Goal: Task Accomplishment & Management: Use online tool/utility

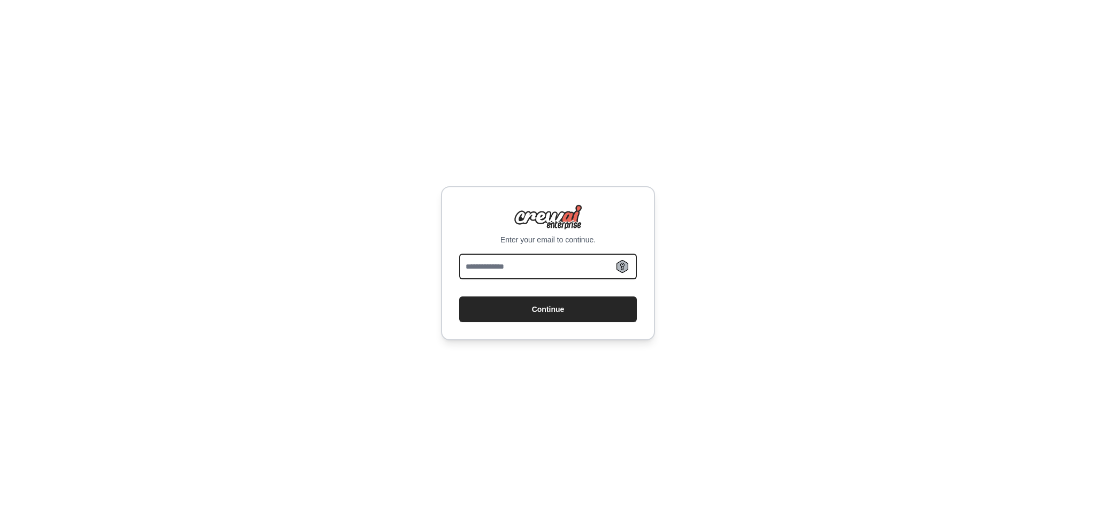
click at [515, 276] on input "email" at bounding box center [548, 267] width 178 height 26
type input "**********"
click at [459, 296] on button "Continue" at bounding box center [548, 309] width 178 height 26
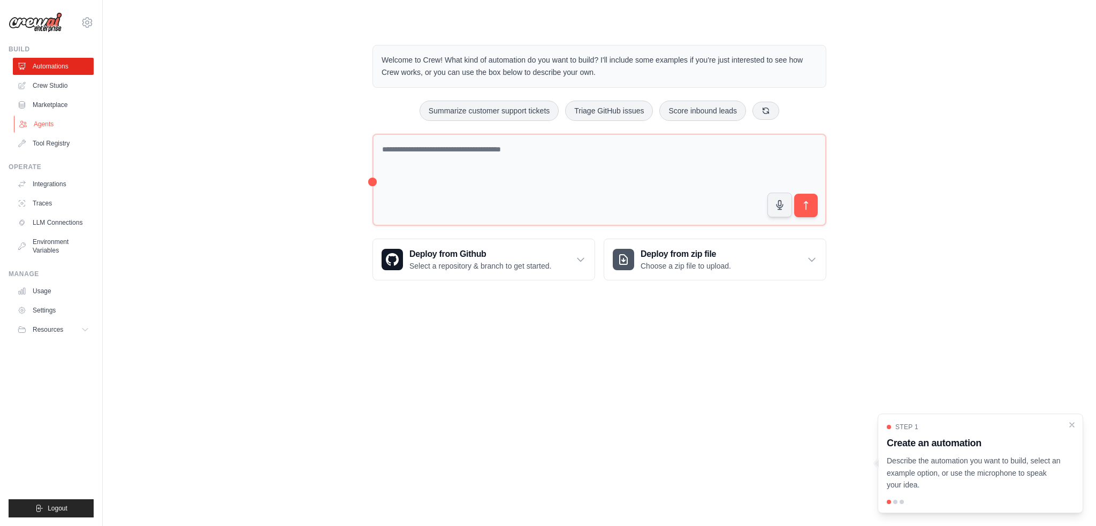
click at [61, 123] on link "Agents" at bounding box center [54, 124] width 81 height 17
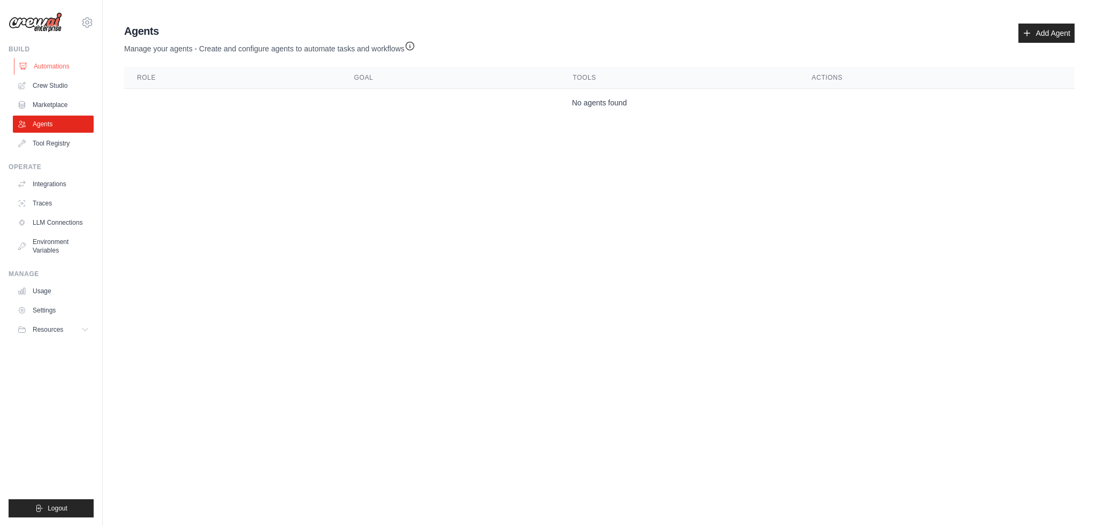
click at [50, 70] on link "Automations" at bounding box center [54, 66] width 81 height 17
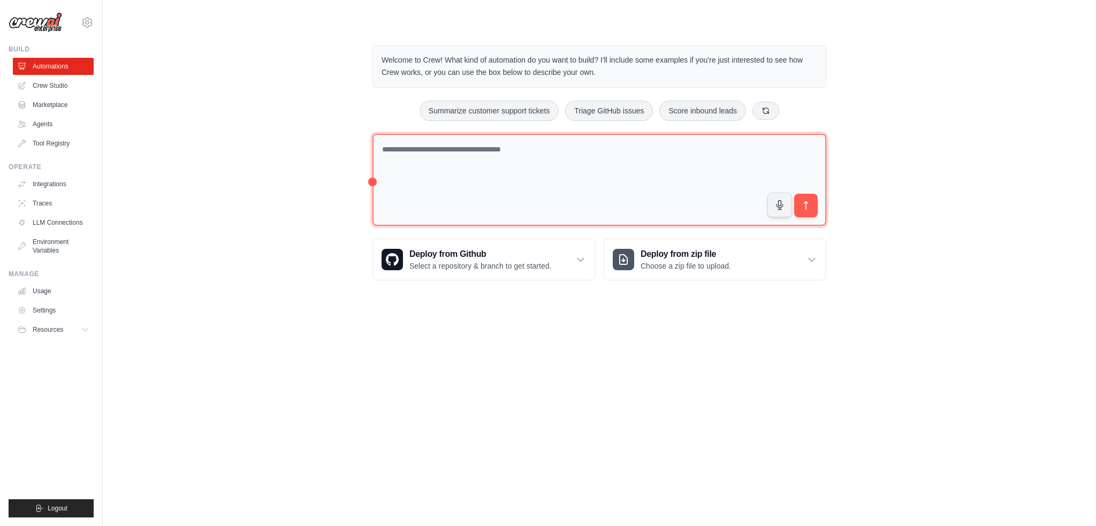
click at [451, 197] on textarea at bounding box center [599, 180] width 454 height 93
type textarea "**********"
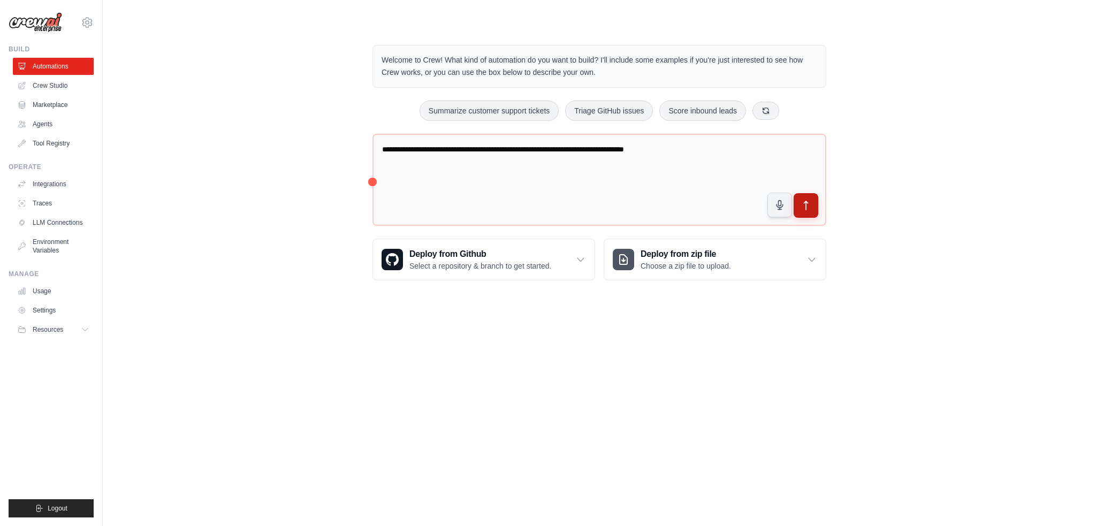
click at [807, 200] on icon "submit" at bounding box center [805, 205] width 11 height 11
click at [766, 109] on icon at bounding box center [765, 110] width 9 height 9
click at [46, 125] on link "Agents" at bounding box center [54, 124] width 81 height 17
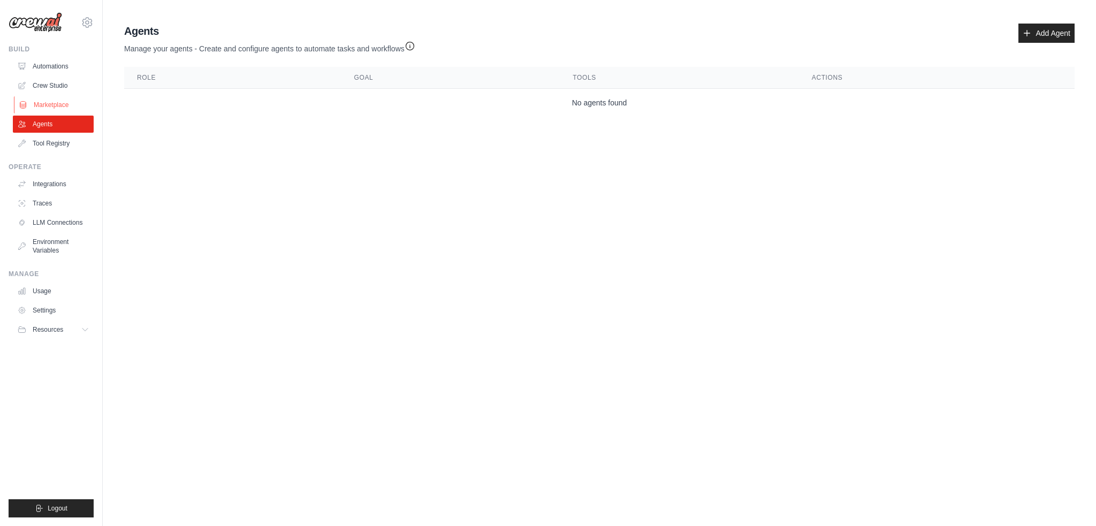
click at [68, 105] on link "Marketplace" at bounding box center [54, 104] width 81 height 17
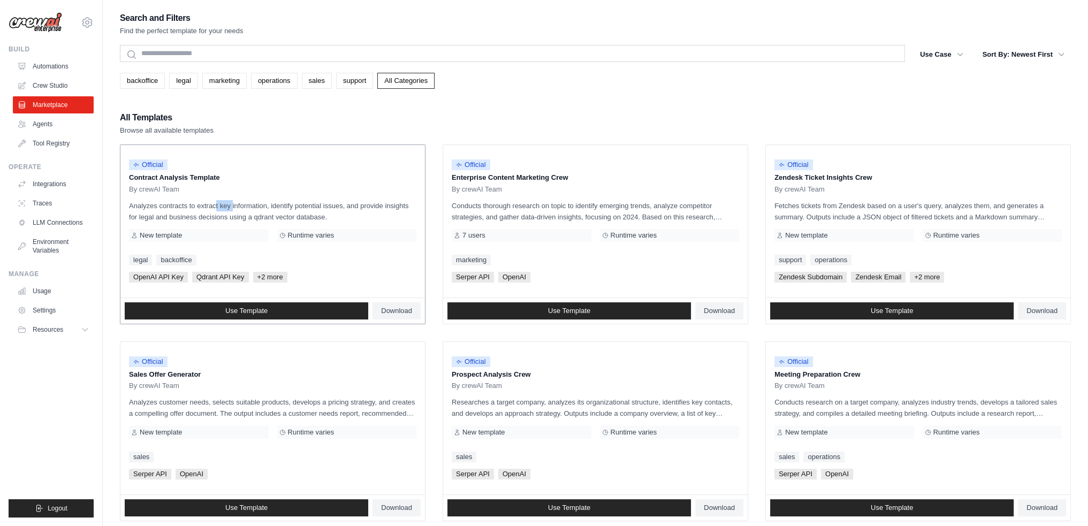
drag, startPoint x: 204, startPoint y: 208, endPoint x: 210, endPoint y: 210, distance: 5.8
click at [209, 210] on p "Analyzes contracts to extract key information, identify potential issues, and p…" at bounding box center [272, 211] width 287 height 22
drag, startPoint x: 228, startPoint y: 217, endPoint x: 161, endPoint y: 201, distance: 69.4
click at [161, 201] on p "Analyzes contracts to extract key information, identify potential issues, and p…" at bounding box center [272, 211] width 287 height 22
drag, startPoint x: 161, startPoint y: 201, endPoint x: 364, endPoint y: 213, distance: 204.2
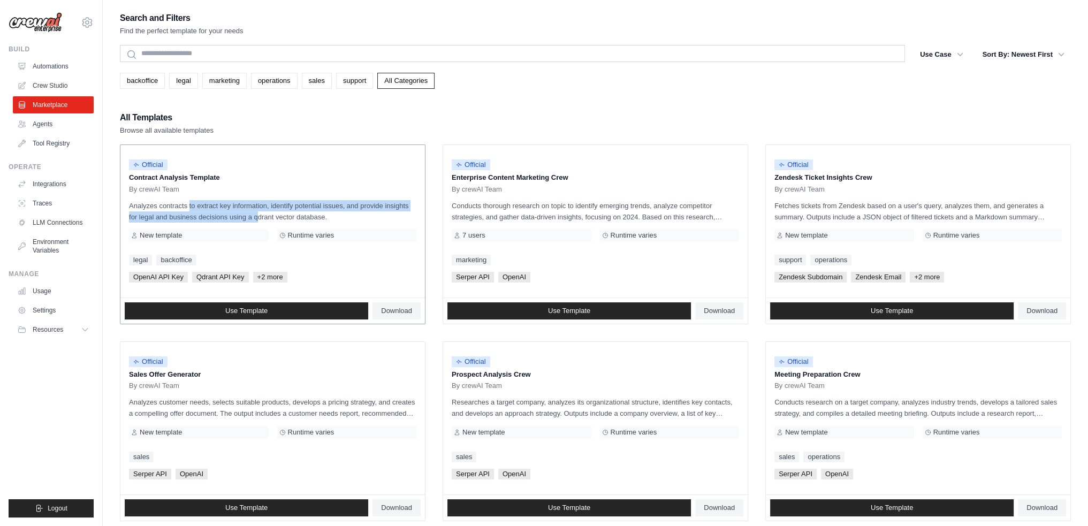
click at [364, 213] on p "Analyzes contracts to extract key information, identify potential issues, and p…" at bounding box center [272, 211] width 287 height 22
click at [365, 213] on p "Analyzes contracts to extract key information, identify potential issues, and p…" at bounding box center [272, 211] width 287 height 22
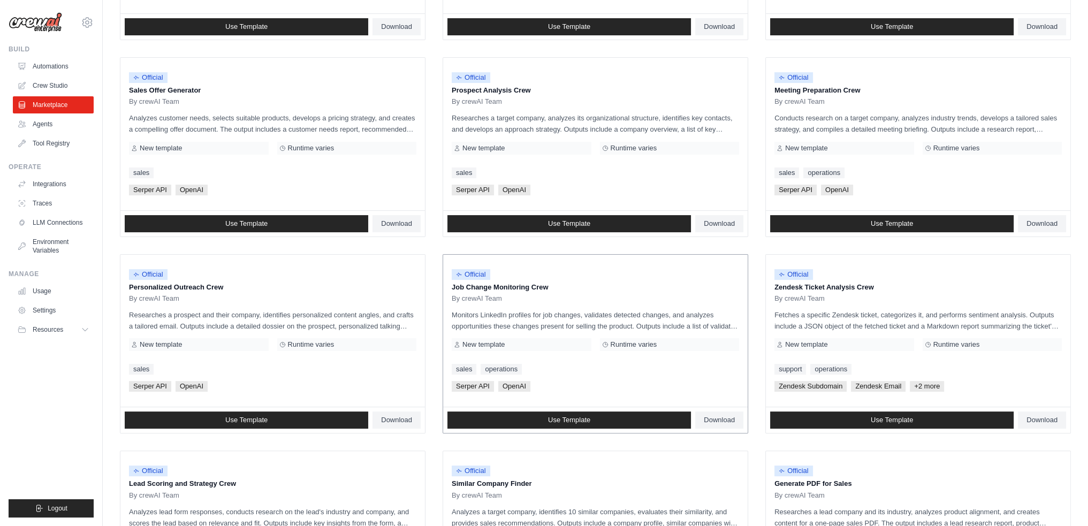
scroll to position [321, 0]
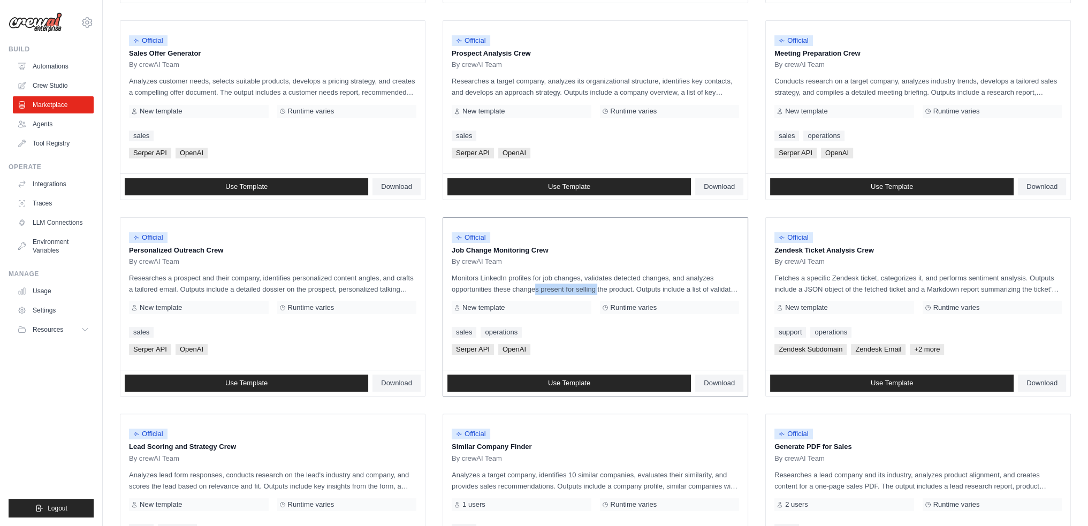
drag, startPoint x: 574, startPoint y: 288, endPoint x: 500, endPoint y: 285, distance: 73.9
click at [501, 285] on p "Monitors LinkedIn profiles for job changes, validates detected changes, and ana…" at bounding box center [595, 283] width 287 height 22
drag, startPoint x: 488, startPoint y: 278, endPoint x: 595, endPoint y: 293, distance: 108.1
click at [595, 293] on p "Monitors LinkedIn profiles for job changes, validates detected changes, and ana…" at bounding box center [595, 283] width 287 height 22
drag, startPoint x: 648, startPoint y: 288, endPoint x: 439, endPoint y: 281, distance: 209.9
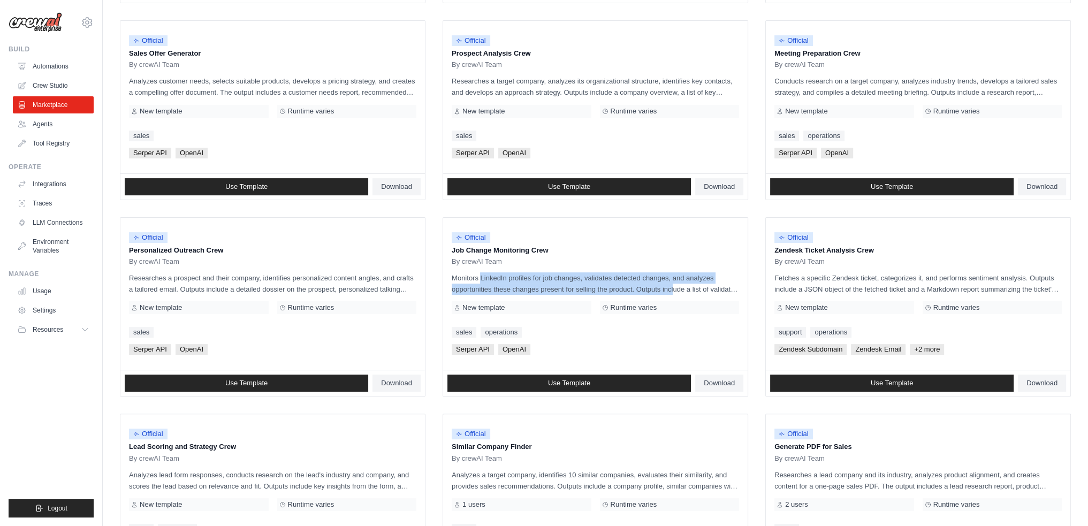
click at [439, 281] on ul "Official Contract Analysis Template By crewAI Team Analyzes contracts to extrac…" at bounding box center [595, 208] width 951 height 770
click at [517, 283] on p "Monitors LinkedIn profiles for job changes, validates detected changes, and ana…" at bounding box center [595, 283] width 287 height 22
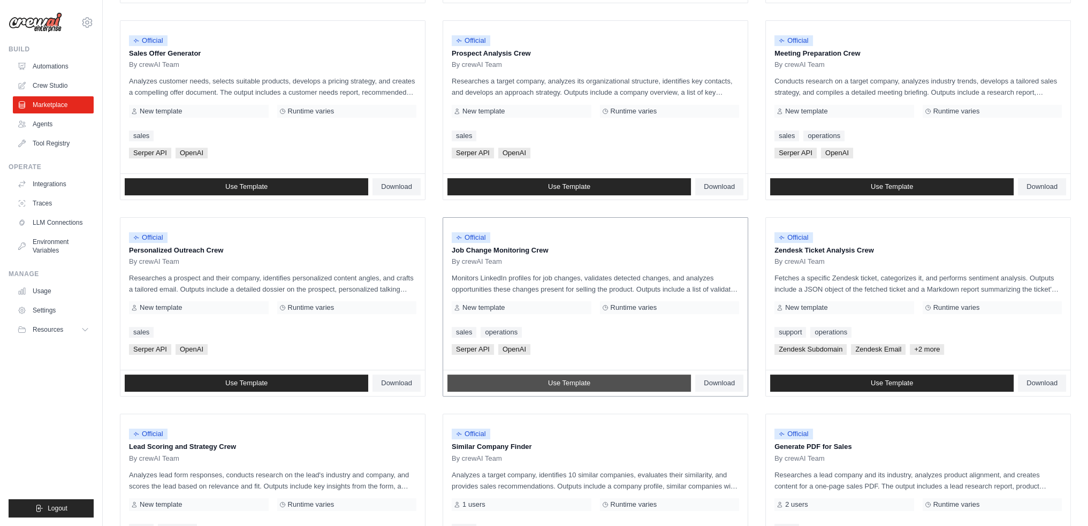
click at [546, 383] on link "Use Template" at bounding box center [568, 383] width 243 height 17
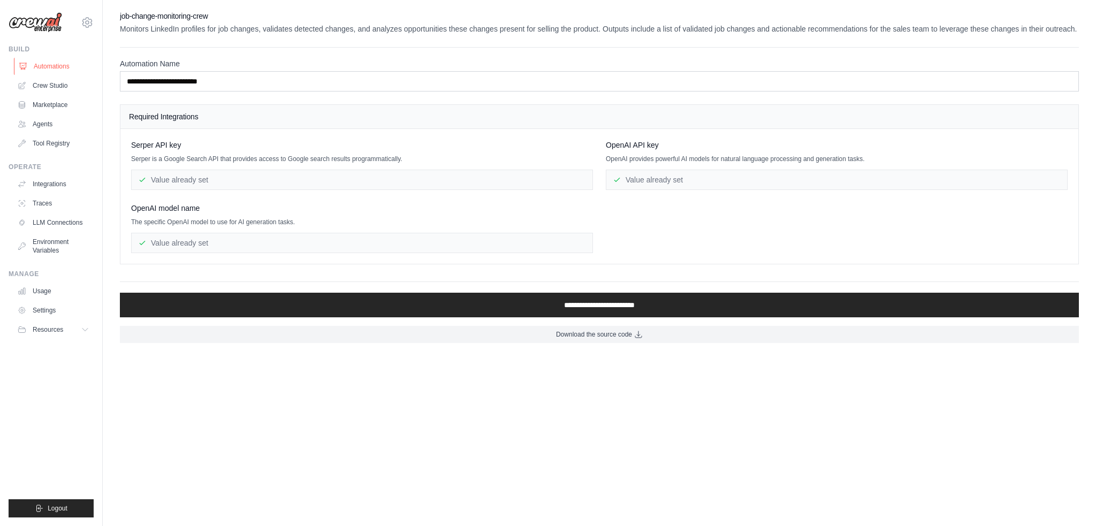
click at [60, 66] on link "Automations" at bounding box center [54, 66] width 81 height 17
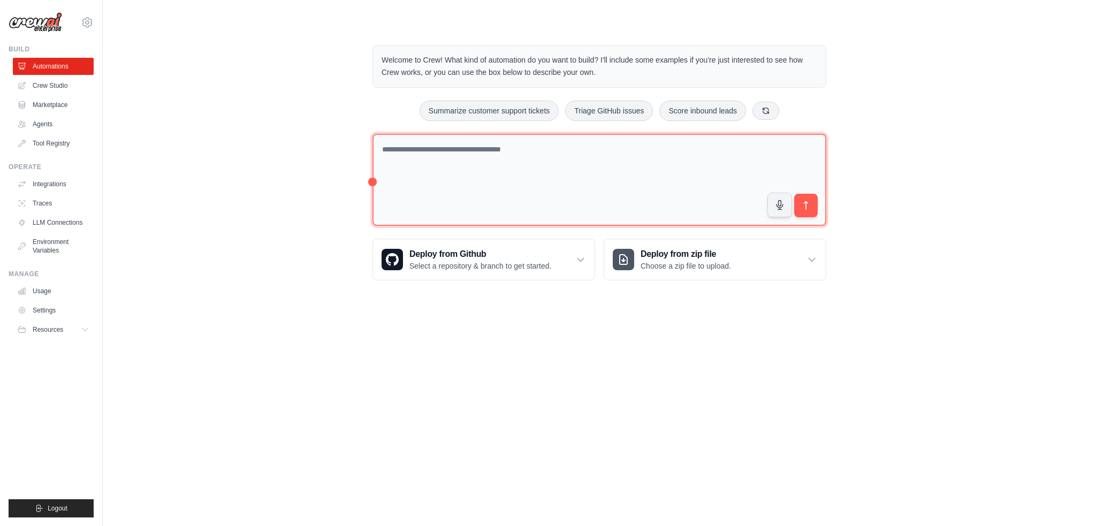
drag, startPoint x: 601, startPoint y: 156, endPoint x: 433, endPoint y: 141, distance: 169.3
click at [433, 141] on textarea at bounding box center [599, 180] width 454 height 93
type textarea "**********"
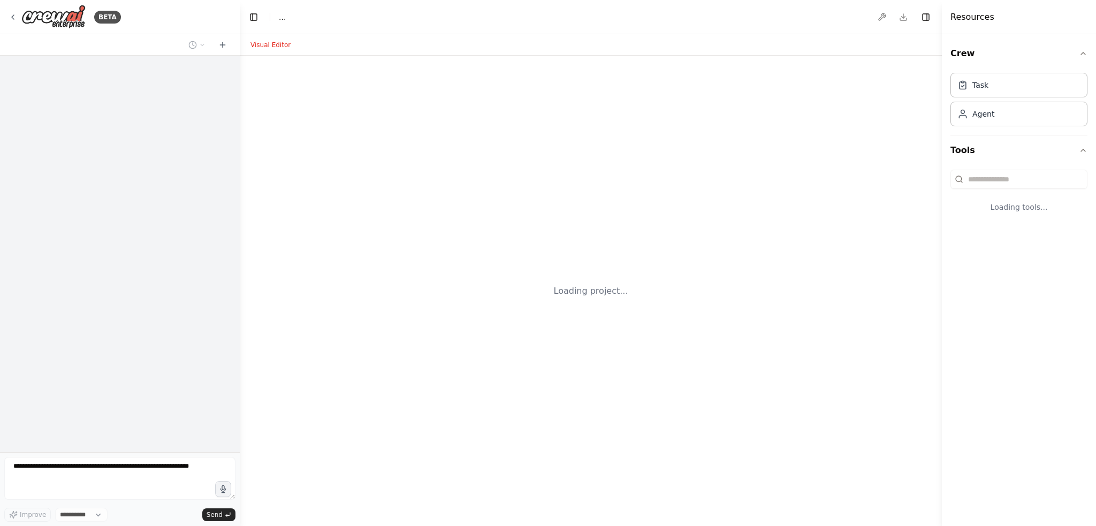
select select "****"
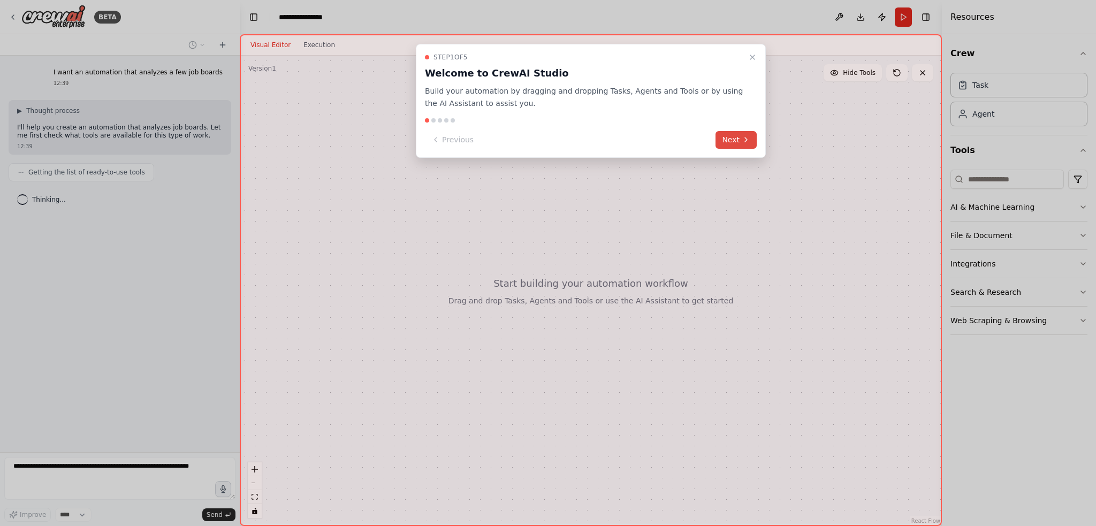
click at [740, 134] on button "Next" at bounding box center [735, 140] width 41 height 18
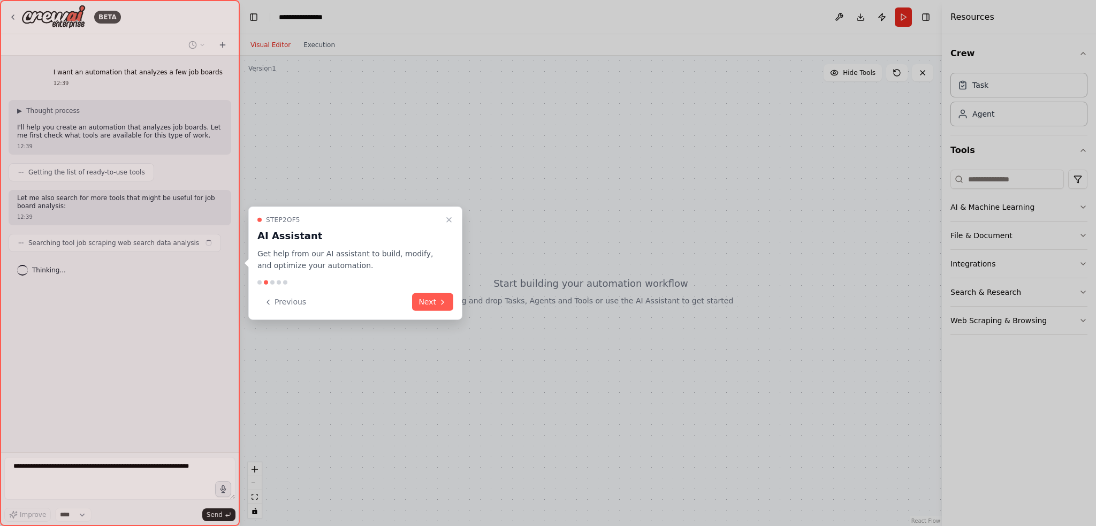
click at [440, 293] on div "Step 2 of 5 AI Assistant Get help from our AI assistant to build, modify, and o…" at bounding box center [355, 263] width 214 height 114
click at [443, 300] on icon at bounding box center [442, 301] width 9 height 9
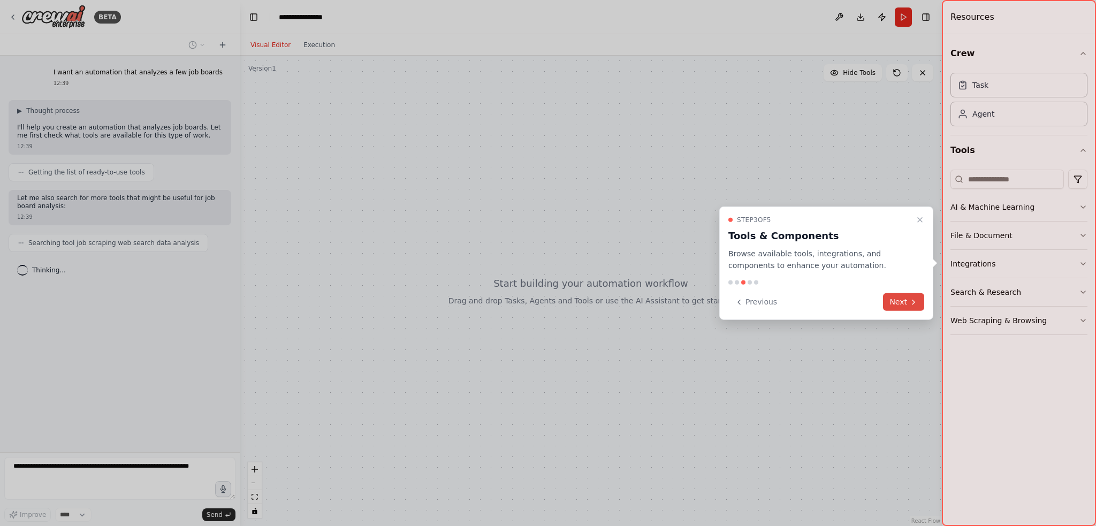
click at [909, 309] on button "Next" at bounding box center [903, 302] width 41 height 18
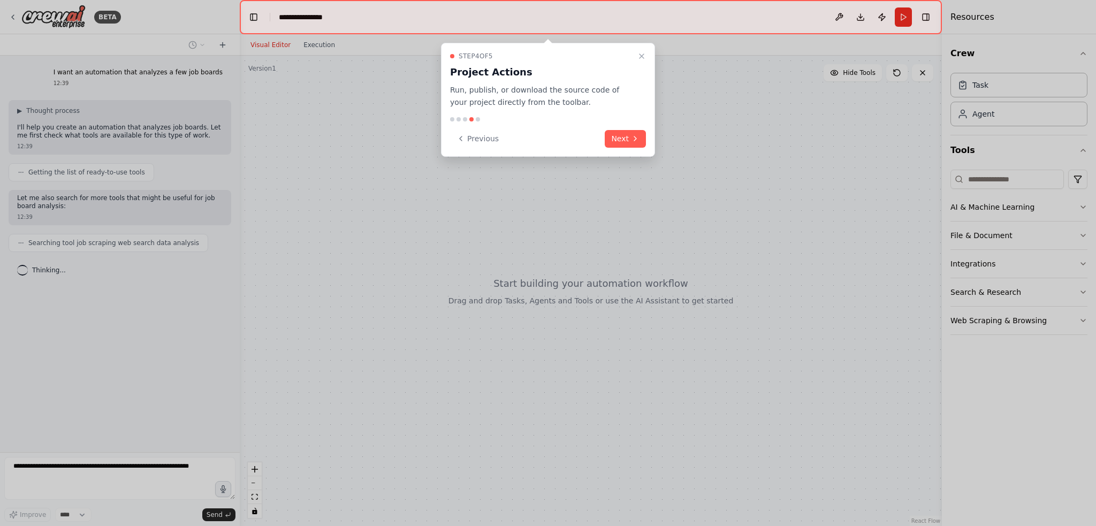
click at [624, 127] on div "Step 4 of 5 Project Actions Run, publish, or download the source code of your p…" at bounding box center [548, 100] width 214 height 114
click at [629, 138] on button "Next" at bounding box center [625, 139] width 41 height 18
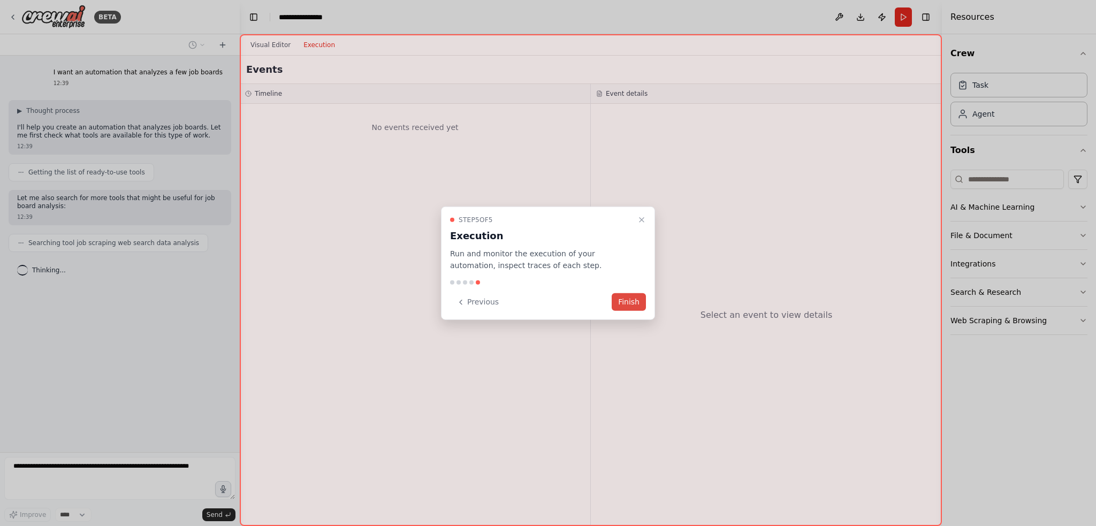
click at [633, 302] on button "Finish" at bounding box center [629, 302] width 34 height 18
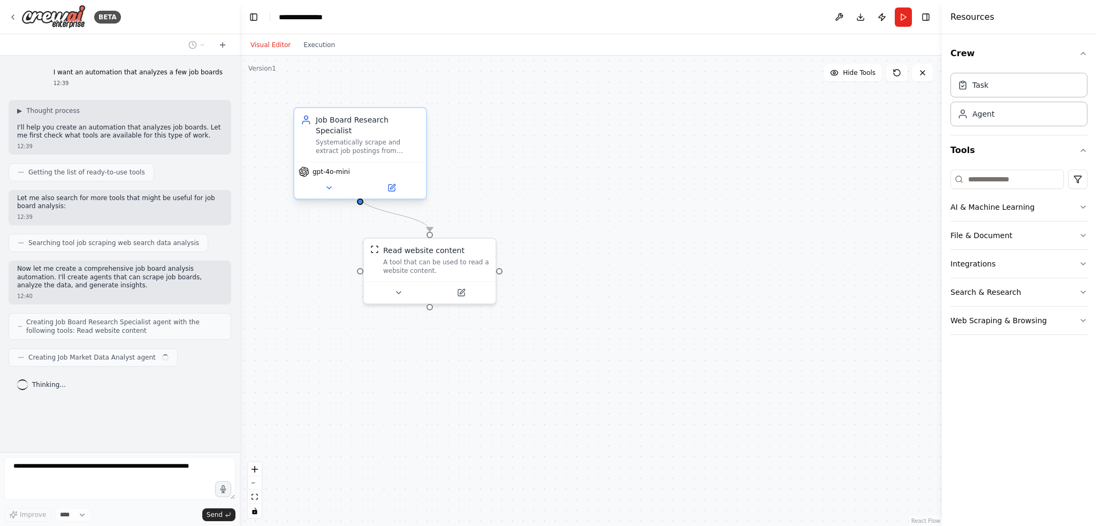
click at [337, 138] on div "Systematically scrape and extract job postings from multiple job boards includi…" at bounding box center [368, 146] width 104 height 17
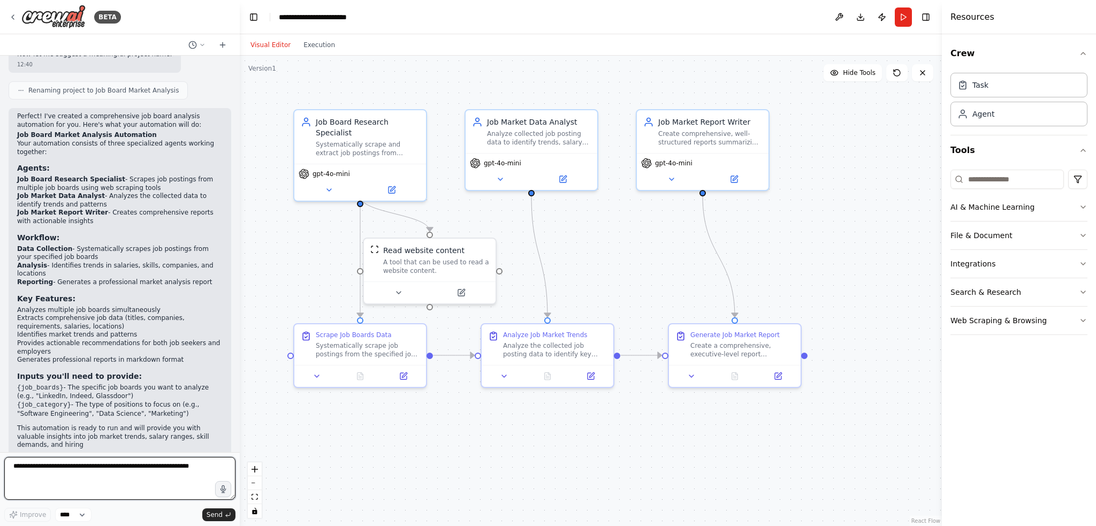
scroll to position [551, 0]
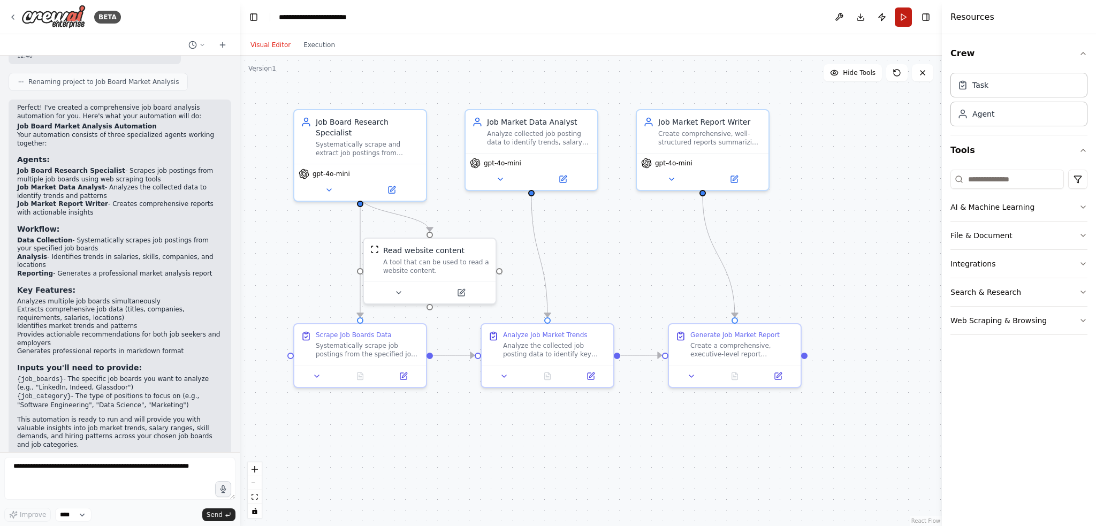
click at [905, 14] on button "Run" at bounding box center [903, 16] width 17 height 19
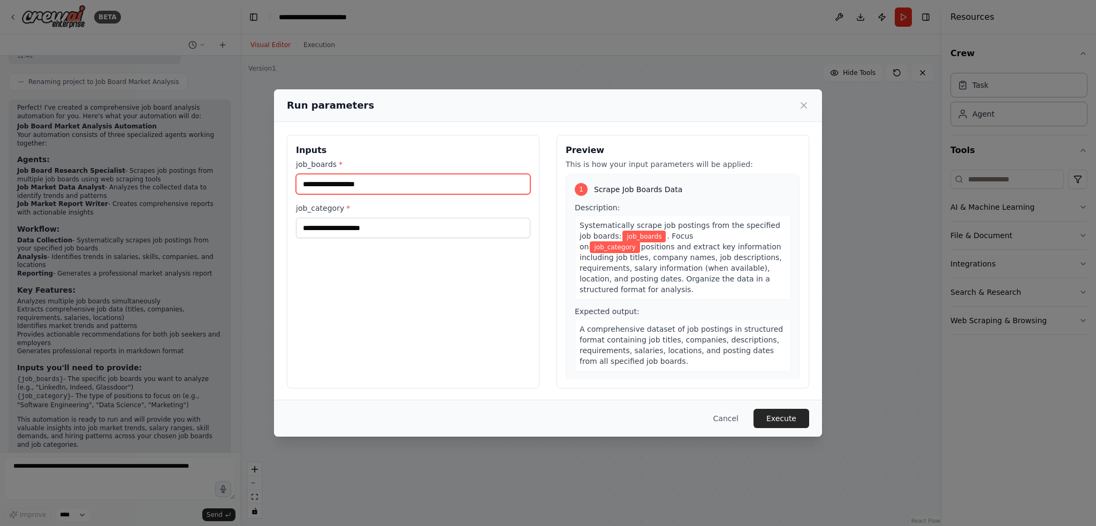
click at [383, 183] on input "job_boards *" at bounding box center [413, 184] width 234 height 20
type input "**********"
click at [375, 228] on input "job_category *" at bounding box center [413, 228] width 234 height 20
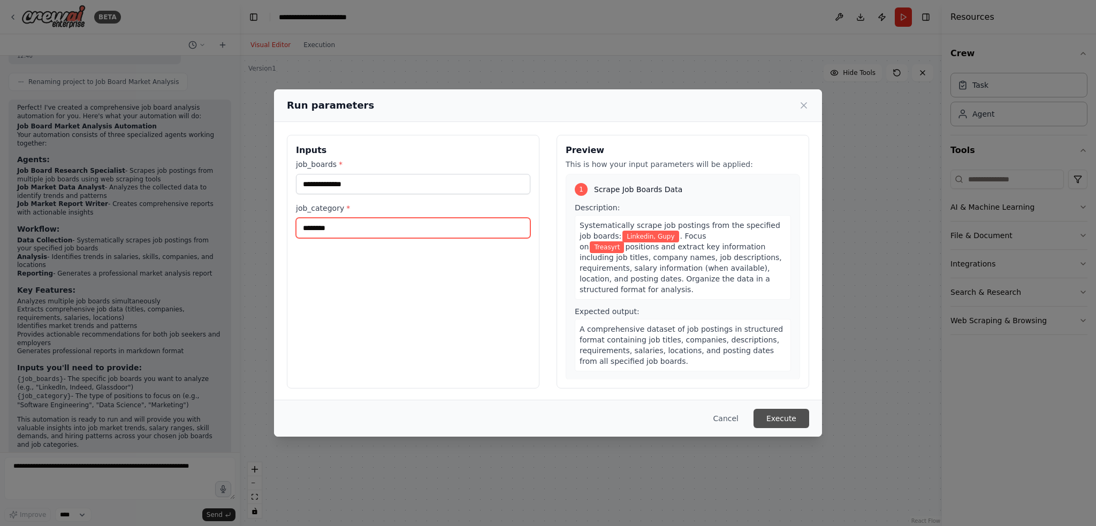
type input "********"
click at [796, 419] on button "Execute" at bounding box center [781, 418] width 56 height 19
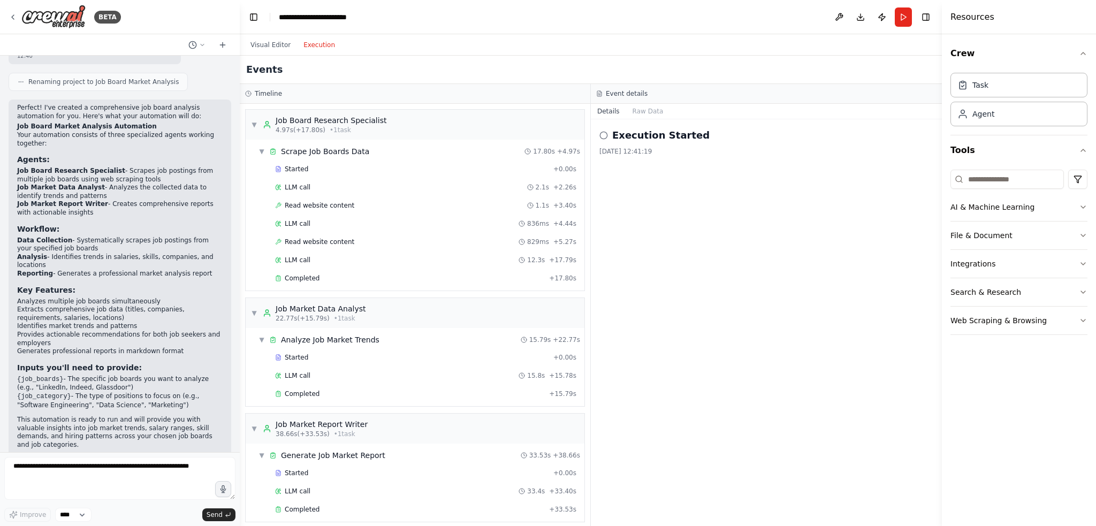
click at [315, 48] on button "Execution" at bounding box center [319, 45] width 44 height 13
click at [323, 281] on div "Completed + 17.80s" at bounding box center [425, 278] width 309 height 16
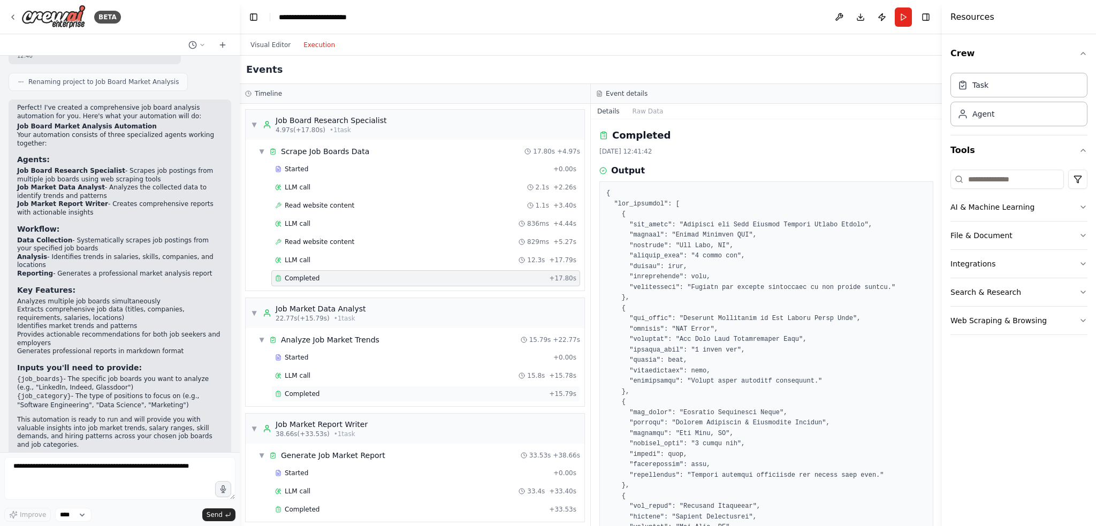
click at [345, 386] on div "Completed + 15.79s" at bounding box center [425, 394] width 309 height 16
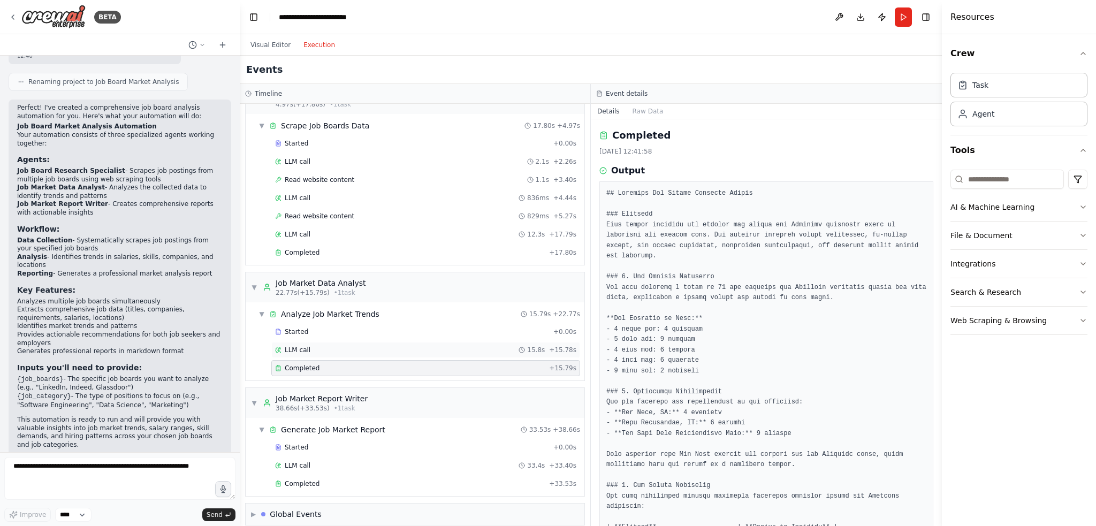
scroll to position [33, 0]
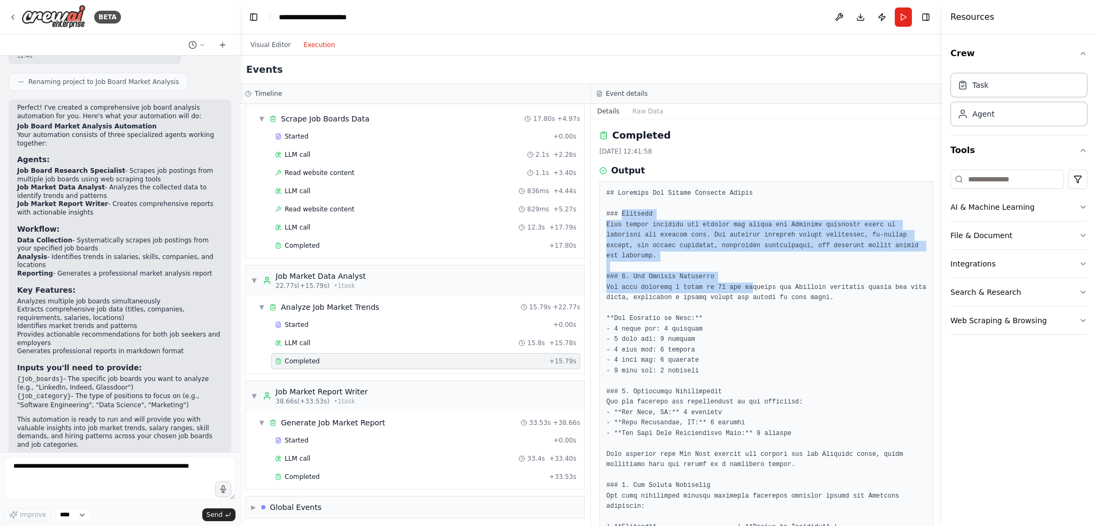
drag, startPoint x: 620, startPoint y: 213, endPoint x: 742, endPoint y: 276, distance: 136.4
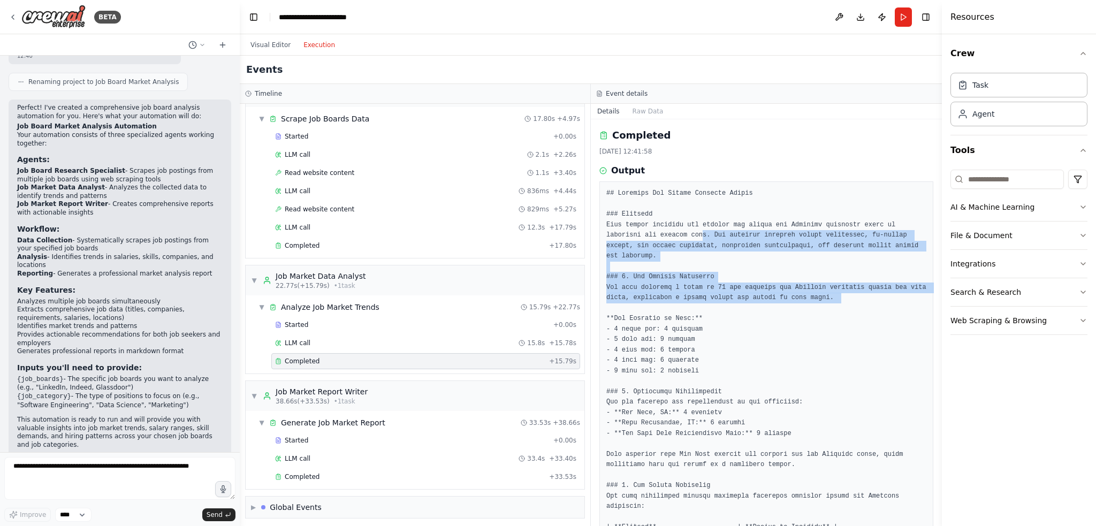
drag, startPoint x: 668, startPoint y: 241, endPoint x: 655, endPoint y: 231, distance: 16.4
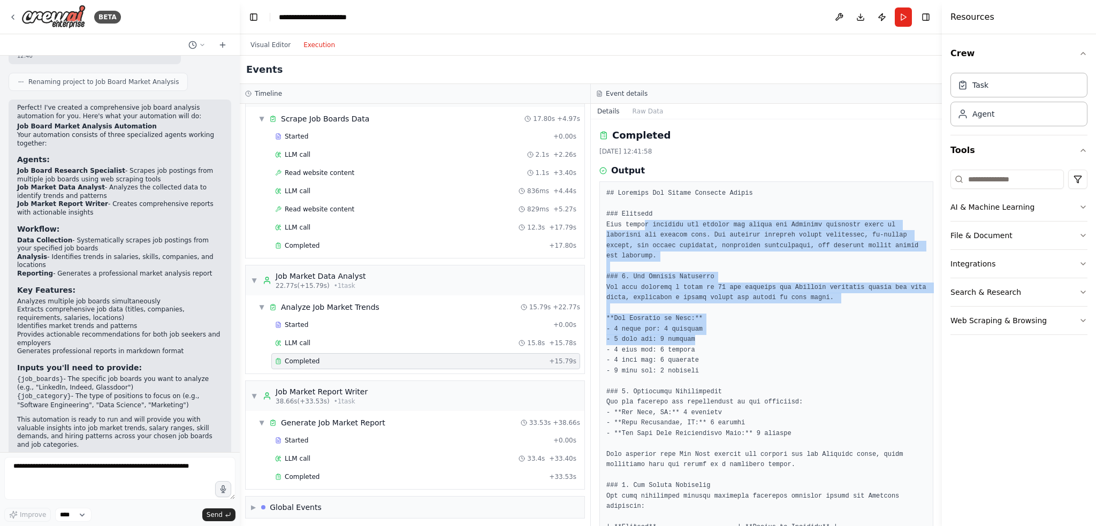
drag, startPoint x: 643, startPoint y: 222, endPoint x: 765, endPoint y: 331, distance: 163.7
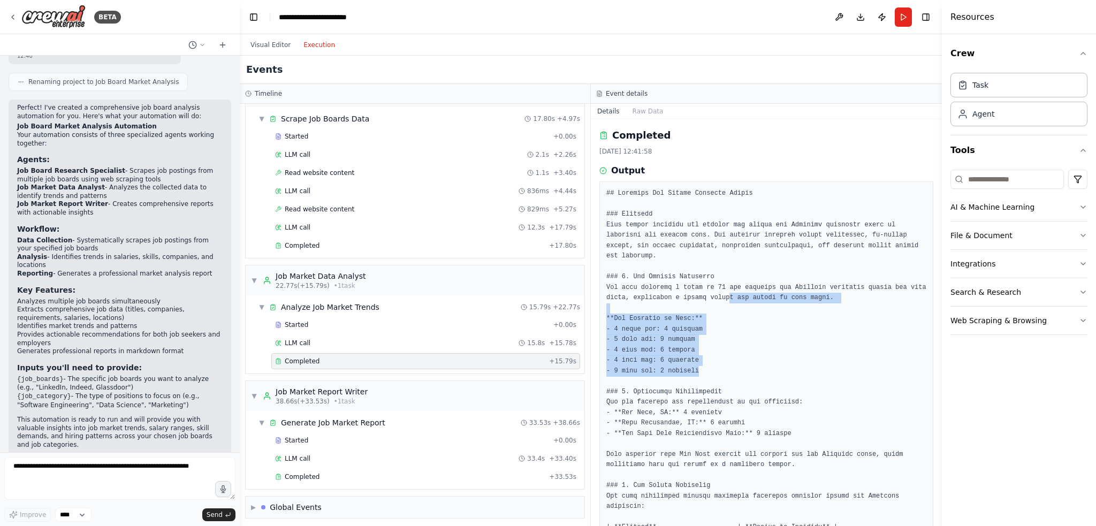
drag, startPoint x: 761, startPoint y: 353, endPoint x: 718, endPoint y: 278, distance: 86.3
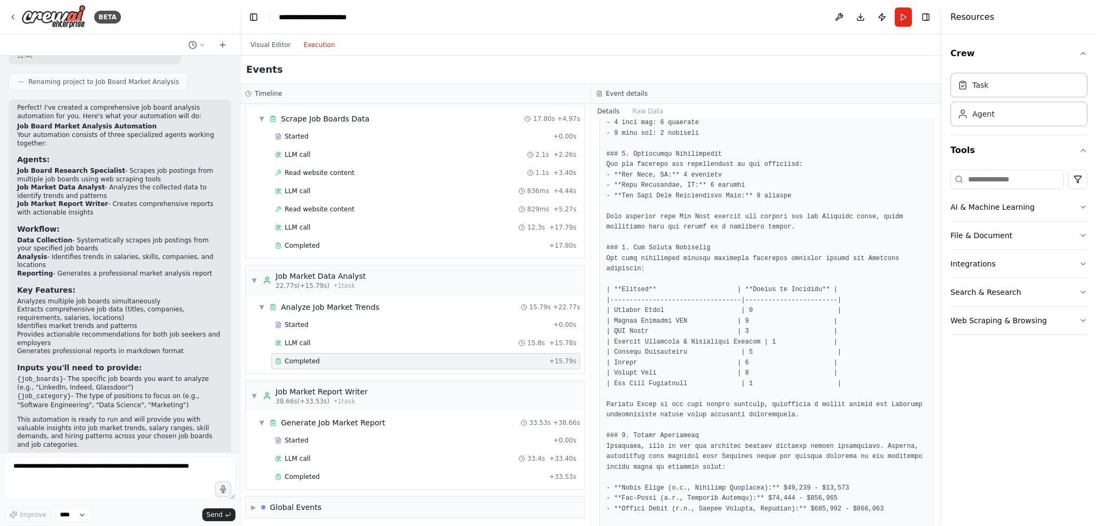
scroll to position [268, 0]
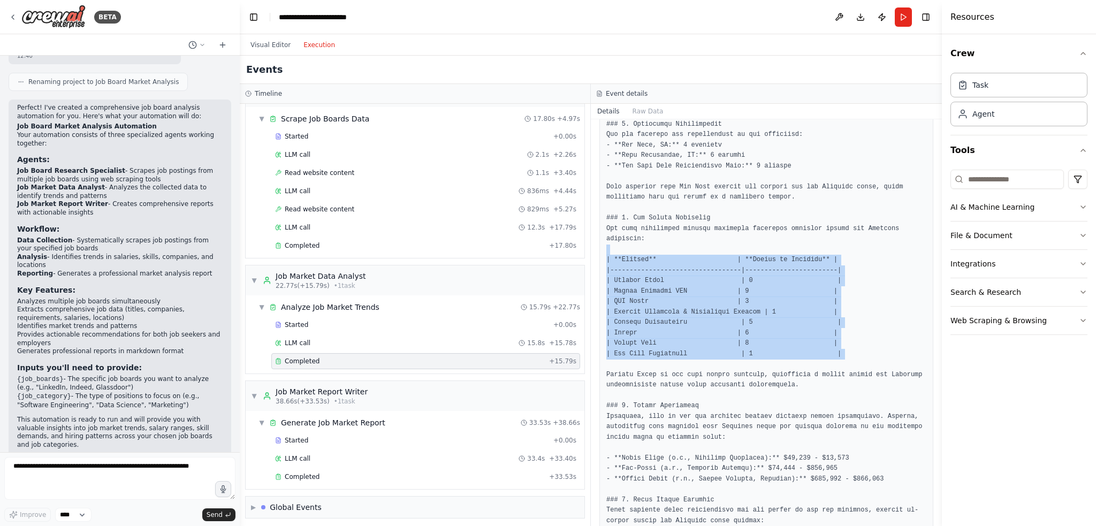
drag, startPoint x: 627, startPoint y: 232, endPoint x: 753, endPoint y: 348, distance: 171.9
click at [753, 348] on pre at bounding box center [766, 432] width 320 height 1022
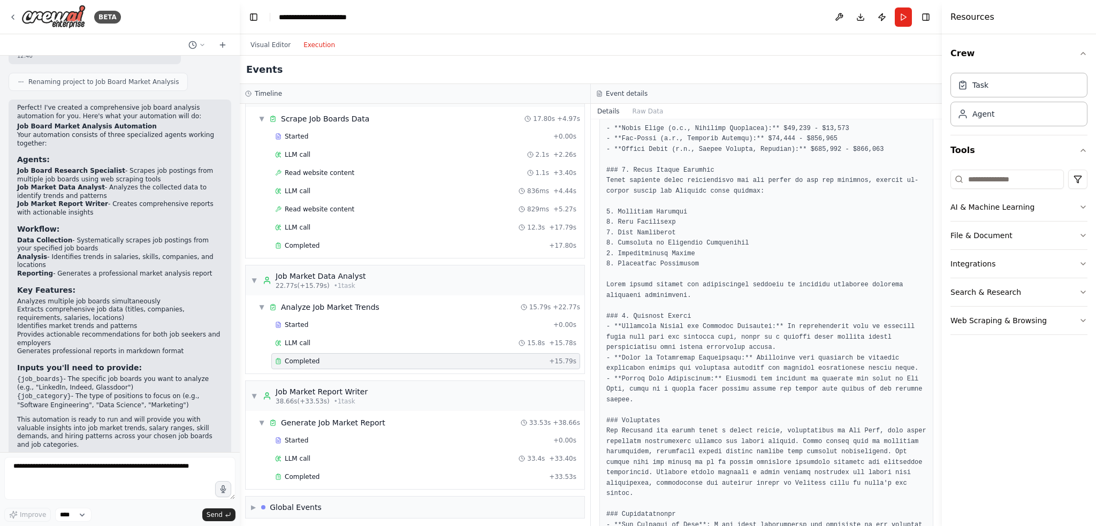
scroll to position [666, 0]
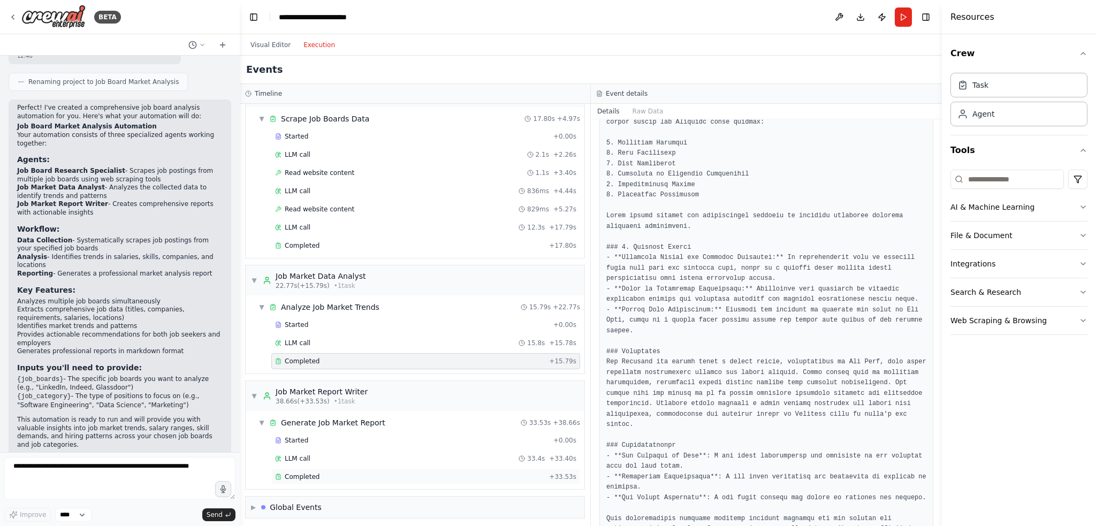
click at [345, 472] on div "Completed" at bounding box center [410, 476] width 270 height 9
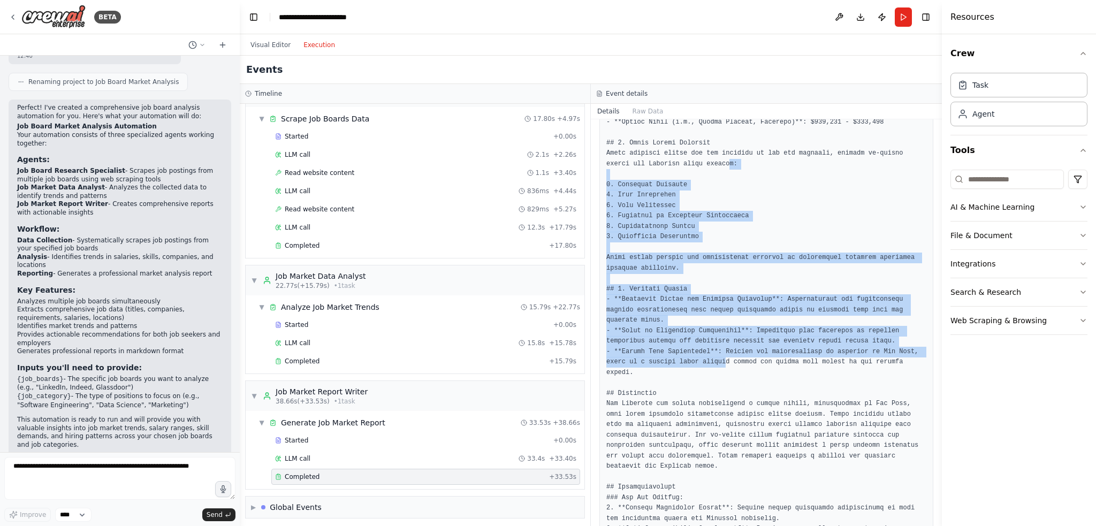
drag, startPoint x: 693, startPoint y: 333, endPoint x: 681, endPoint y: 165, distance: 167.9
click at [681, 166] on pre at bounding box center [766, 153] width 320 height 1263
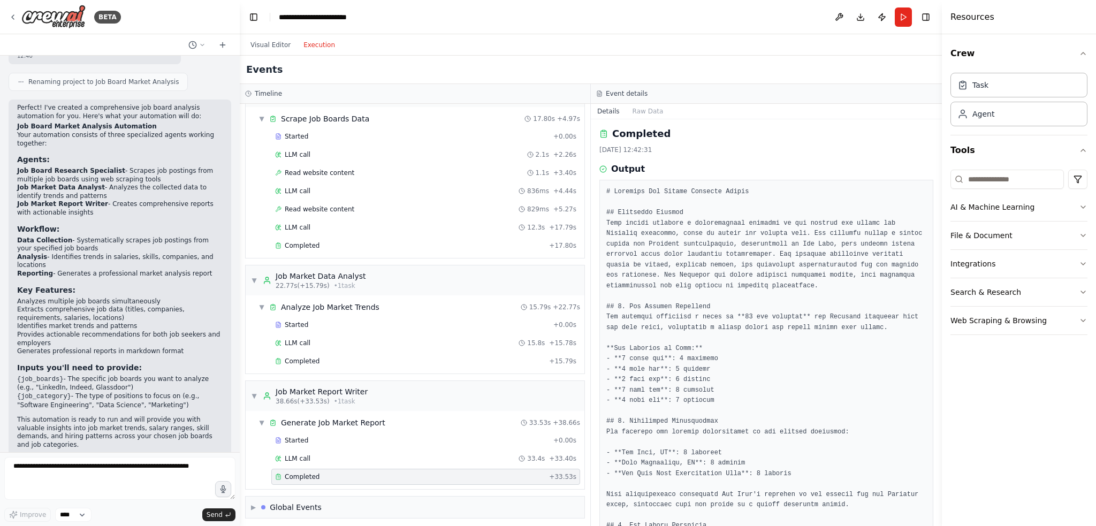
scroll to position [0, 0]
